Goal: Transaction & Acquisition: Purchase product/service

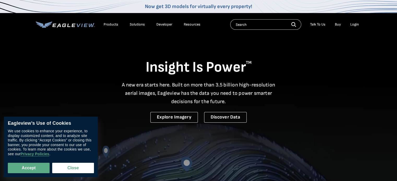
click at [352, 24] on div "Login" at bounding box center [354, 24] width 9 height 5
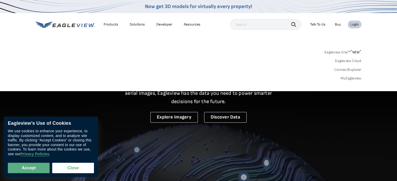
click at [345, 79] on link "MyEagleview" at bounding box center [350, 78] width 21 height 5
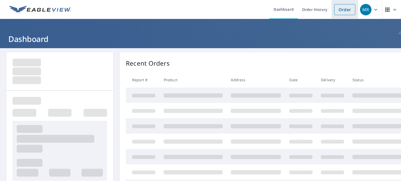
click at [342, 9] on link "Order" at bounding box center [344, 9] width 21 height 11
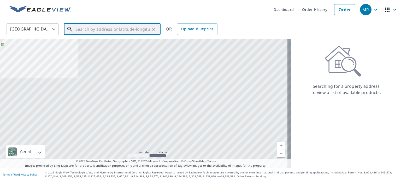
click at [101, 28] on input "text" at bounding box center [112, 29] width 74 height 15
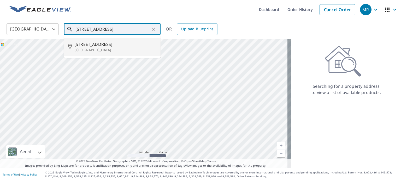
click at [102, 51] on p "[GEOGRAPHIC_DATA]" at bounding box center [115, 49] width 82 height 5
type input "[STREET_ADDRESS]"
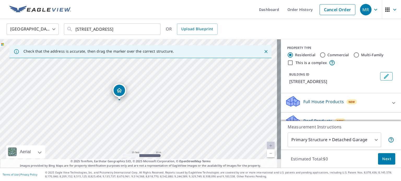
drag, startPoint x: 126, startPoint y: 95, endPoint x: 142, endPoint y: 128, distance: 37.0
click at [142, 128] on div "[STREET_ADDRESS]" at bounding box center [140, 103] width 281 height 129
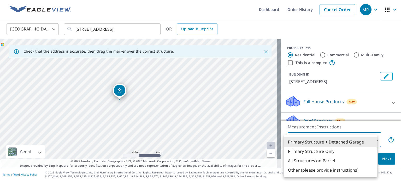
click at [371, 141] on body "MR MR Dashboard Order History Cancel Order MR United States US ​ [STREET_ADDRES…" at bounding box center [200, 90] width 401 height 181
click at [341, 152] on li "Primary Structure Only" at bounding box center [330, 151] width 93 height 9
type input "2"
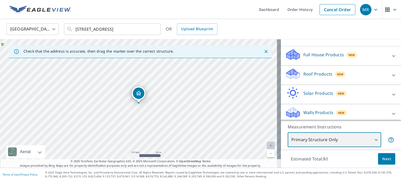
scroll to position [49, 0]
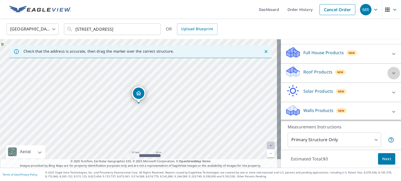
click at [387, 73] on div at bounding box center [393, 73] width 13 height 13
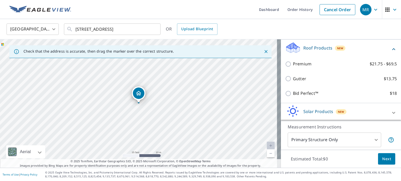
scroll to position [75, 0]
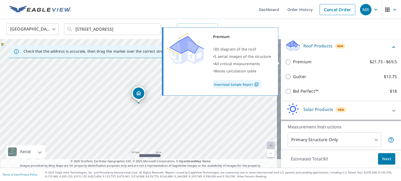
click at [300, 62] on p "Premium" at bounding box center [302, 62] width 19 height 7
click at [293, 62] on input "Premium $21.75 - $69.5" at bounding box center [289, 62] width 8 height 6
checkbox input "true"
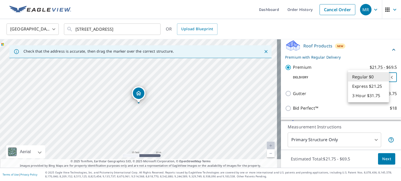
click at [382, 77] on body "MR MR Dashboard Order History Cancel Order MR United States US ​ [STREET_ADDRES…" at bounding box center [200, 90] width 401 height 181
click at [372, 86] on li "Express $21.25" at bounding box center [368, 86] width 41 height 9
type input "4"
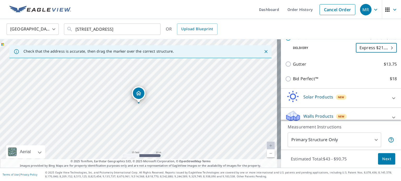
scroll to position [110, 0]
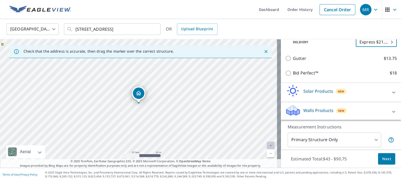
click at [382, 160] on span "Next" at bounding box center [386, 159] width 9 height 7
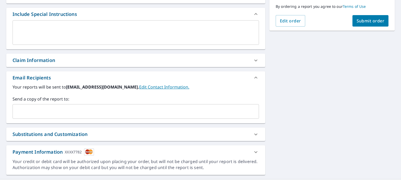
scroll to position [147, 0]
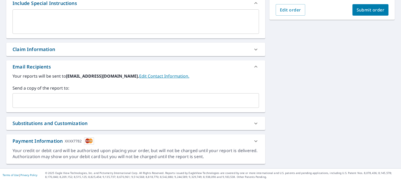
click at [175, 103] on input "text" at bounding box center [132, 101] width 234 height 10
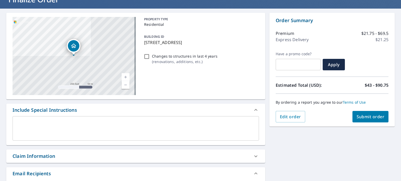
scroll to position [52, 0]
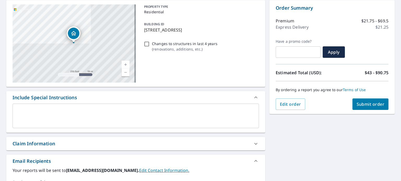
type input "[EMAIL_ADDRESS][DOMAIN_NAME]"
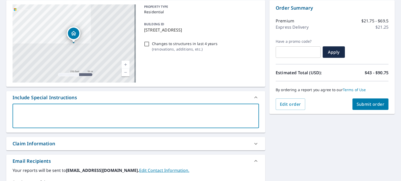
click at [92, 111] on textarea at bounding box center [135, 116] width 239 height 15
type textarea "N"
type textarea "x"
type textarea "Ne"
type textarea "x"
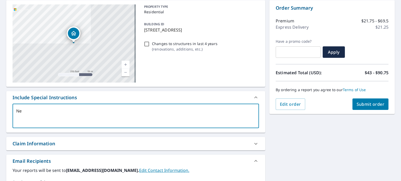
type textarea "Nee"
type textarea "x"
type textarea "Need"
type textarea "x"
type textarea "Need"
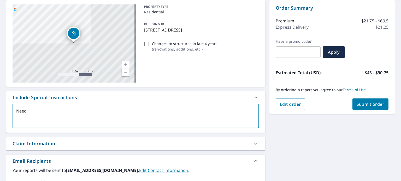
type textarea "x"
type textarea "Need r"
type textarea "x"
type textarea "Need ro"
type textarea "x"
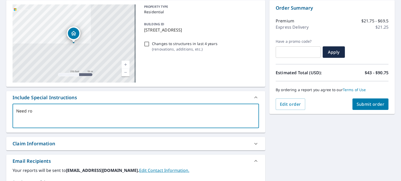
type textarea "Need roo"
type textarea "x"
type textarea "Need roof"
type textarea "x"
type textarea "Need roof"
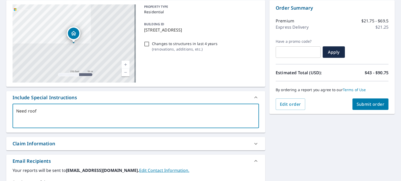
type textarea "x"
type textarea "Need roof m"
type textarea "x"
type textarea "Need roof me"
type textarea "x"
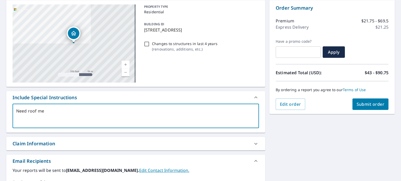
type textarea "Need roof mea"
type textarea "x"
type textarea "Need roof meau"
type textarea "x"
type textarea "Need roof meaus"
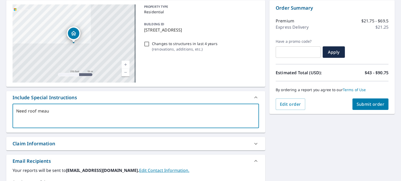
type textarea "x"
type textarea "Need roof meau"
type textarea "x"
type textarea "Need roof mea"
type textarea "x"
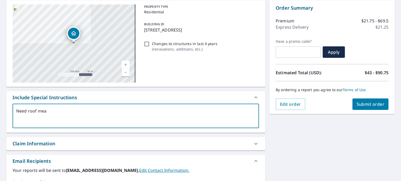
type textarea "Need roof meas"
type textarea "x"
type textarea "Need roof measu"
type textarea "x"
type textarea "Need roof measur"
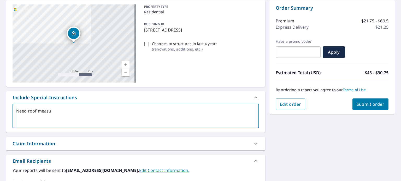
type textarea "x"
type textarea "Need roof measure"
type textarea "x"
type textarea "Need roof measurem"
type textarea "x"
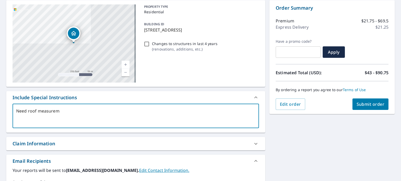
type textarea "Need roof measureme"
type textarea "x"
type textarea "Need roof measuremen"
type textarea "x"
type textarea "Need roof measurement"
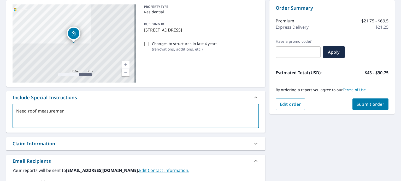
type textarea "x"
type textarea "Need roof measurement"
type textarea "x"
type textarea "Need roof measurement"
type textarea "x"
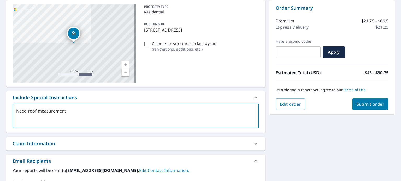
type textarea "Need roof measurements"
type textarea "x"
type textarea "Need roof measurements"
type textarea "x"
type textarea "Need roof measurements f"
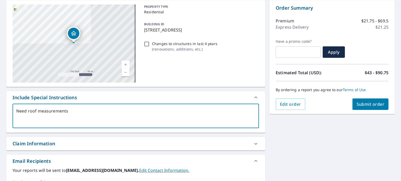
type textarea "x"
type textarea "Need roof measurements fo"
type textarea "x"
type textarea "Need roof measurements for"
type textarea "x"
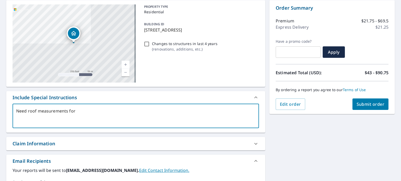
type textarea "Need roof measurements for"
type textarea "x"
type textarea "Need roof measurements for r"
type textarea "x"
type textarea "Need roof measurements for re"
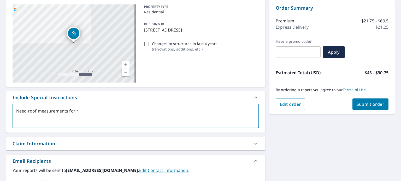
type textarea "x"
type textarea "Need roof measurements for rep"
type textarea "x"
type textarea "Need roof measurements for repa"
type textarea "x"
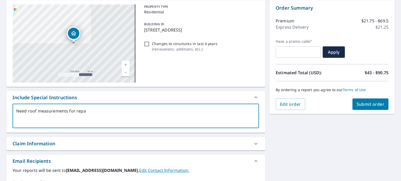
type textarea "Need roof measurements for repai"
type textarea "x"
type textarea "Need roof measurements for repair"
type textarea "x"
type textarea "Need roof measurements for repairs"
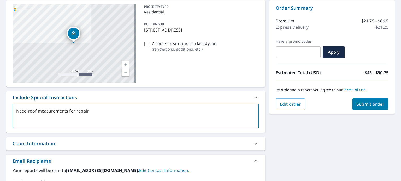
type textarea "x"
type textarea "Need roof measurements for repairs"
type textarea "x"
type textarea "Need roof measurements for repairs p"
type textarea "x"
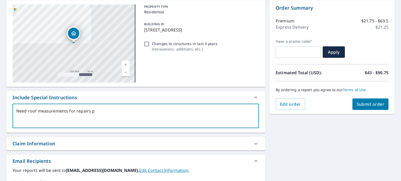
type textarea "Need roof measurements for repairs pl"
type textarea "x"
type textarea "Need roof measurements for repairs ple"
type textarea "x"
type textarea "Need roof measurements for repairs plea"
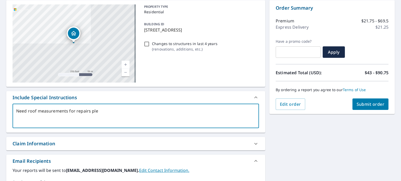
type textarea "x"
type textarea "Need roof measurements for repairs pleas"
type textarea "x"
type textarea "Need roof measurements for repairs please"
type textarea "x"
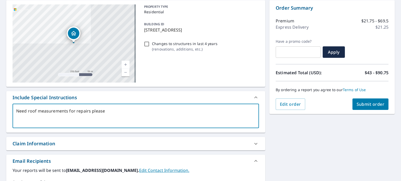
type textarea "Need roof measurements for repairs please"
type textarea "x"
type textarea "Need roof measurements for repairs please i"
type textarea "x"
type textarea "Need roof measurements for repairs please in"
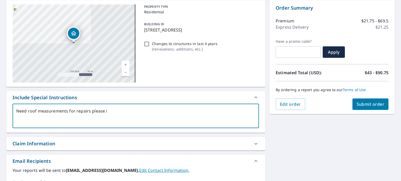
type textarea "x"
type textarea "Need roof measurements for repairs please inc"
type textarea "x"
type textarea "Need roof measurements for repairs please incl"
type textarea "x"
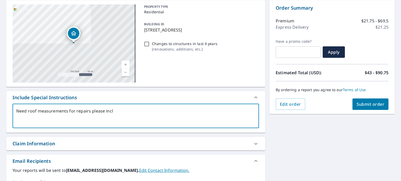
type textarea "Need roof measurements for repairs please inclu"
type textarea "x"
type textarea "Need roof measurements for repairs please includ"
type textarea "x"
type textarea "Need roof measurements for repairs please include"
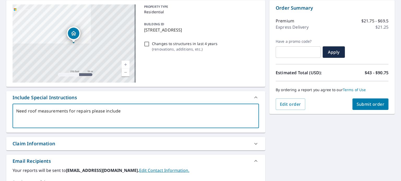
type textarea "x"
type textarea "Need roof measurements for repairs please include"
type textarea "x"
type textarea "Need roof measurements for repairs please include a"
type textarea "x"
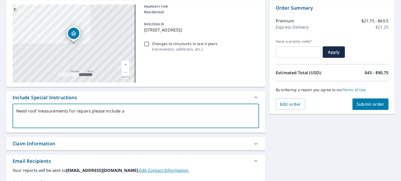
type textarea "Need roof measurements for repairs please include an"
type textarea "x"
type textarea "Need roof measurements for repairs please include any"
type textarea "x"
type textarea "Need roof measurements for repairs please include any"
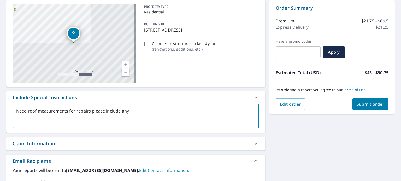
type textarea "x"
type textarea "Need roof measurements for repairs please include any p"
type textarea "x"
type textarea "Need roof measurements for repairs please include any pi"
type textarea "x"
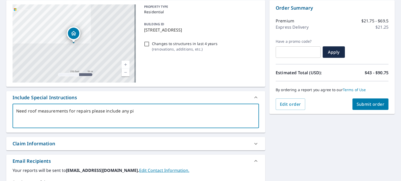
type textarea "Need roof measurements for repairs please include any pit"
type textarea "x"
type textarea "Need roof measurements for repairs please include any pitc"
type textarea "x"
type textarea "Need roof measurements for repairs please include any pitch"
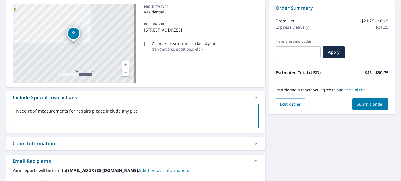
type textarea "x"
type textarea "Need roof measurements for repairs please include any pitche"
type textarea "x"
type textarea "Need roof measurements for repairs please include any pitches"
type textarea "x"
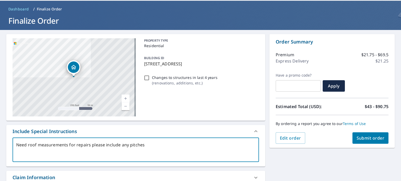
scroll to position [16, 0]
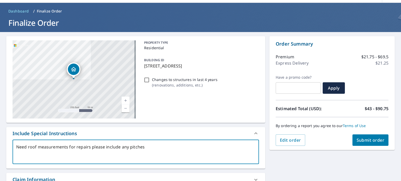
type textarea "Need roof measurements for repairs please include any pitches"
click at [365, 145] on button "Submit order" at bounding box center [370, 140] width 36 height 11
type textarea "x"
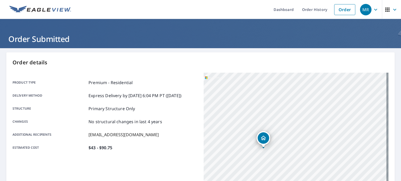
drag, startPoint x: 258, startPoint y: 156, endPoint x: 299, endPoint y: 142, distance: 43.6
click at [299, 142] on div "[STREET_ADDRESS]" at bounding box center [295, 138] width 185 height 130
drag, startPoint x: 267, startPoint y: 144, endPoint x: 272, endPoint y: 115, distance: 28.9
click at [272, 115] on div "[STREET_ADDRESS]" at bounding box center [268, 113] width 14 height 16
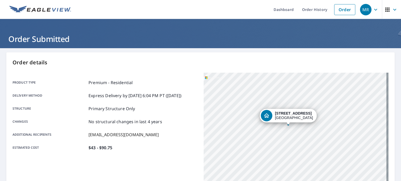
drag, startPoint x: 297, startPoint y: 140, endPoint x: 290, endPoint y: 128, distance: 13.8
click at [290, 128] on div "[STREET_ADDRESS]" at bounding box center [295, 138] width 185 height 130
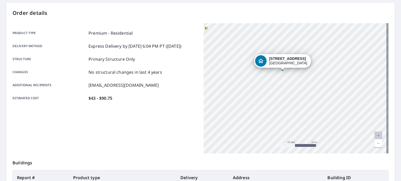
scroll to position [49, 0]
